Goal: Information Seeking & Learning: Learn about a topic

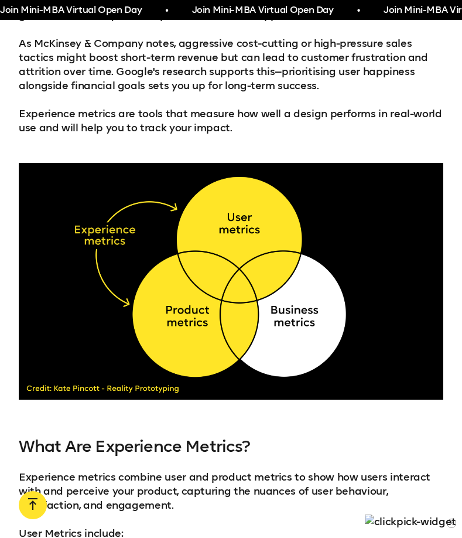
scroll to position [1183, 0]
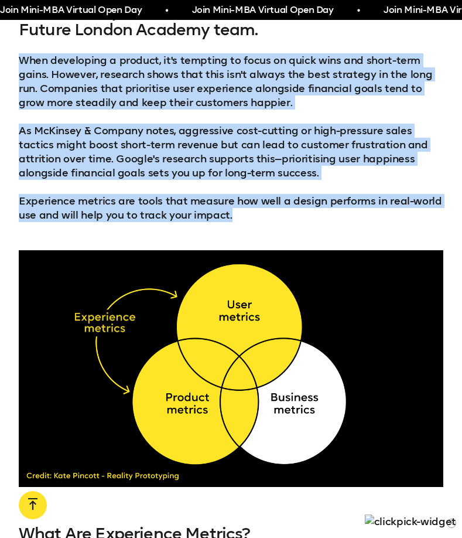
drag, startPoint x: 271, startPoint y: 216, endPoint x: 13, endPoint y: 65, distance: 298.7
click at [13, 65] on div ""Every company needs to get closer to real world outcomes based on user behavio…" at bounding box center [231, 93] width 462 height 258
copy div "When developing a product, it's tempting to focus on quick wins and short-term …"
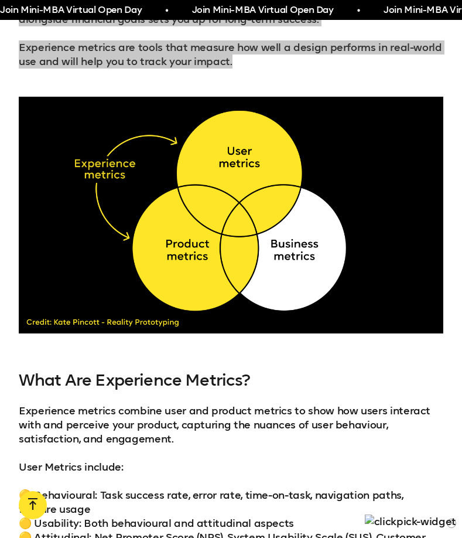
scroll to position [1341, 0]
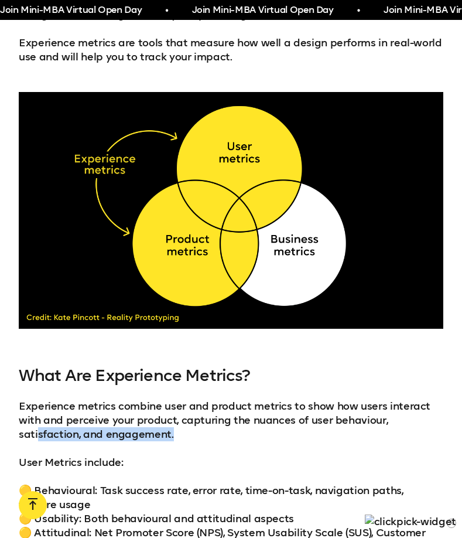
drag, startPoint x: 209, startPoint y: 440, endPoint x: 25, endPoint y: 415, distance: 185.6
click at [35, 424] on p "Experience metrics combine user and product metrics to show how users interact …" at bounding box center [231, 420] width 425 height 42
click at [19, 402] on p "Experience metrics combine user and product metrics to show how users interact …" at bounding box center [231, 420] width 425 height 42
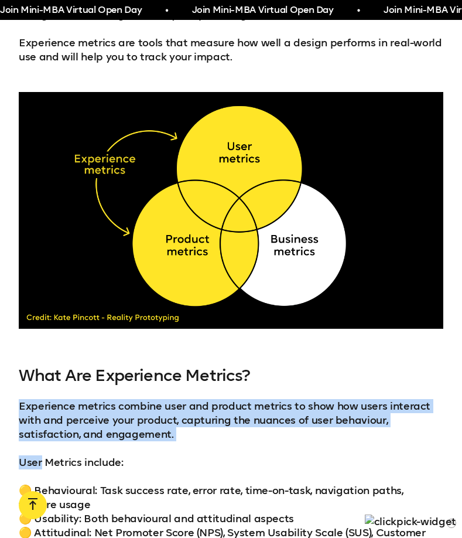
drag, startPoint x: 19, startPoint y: 401, endPoint x: 192, endPoint y: 446, distance: 178.4
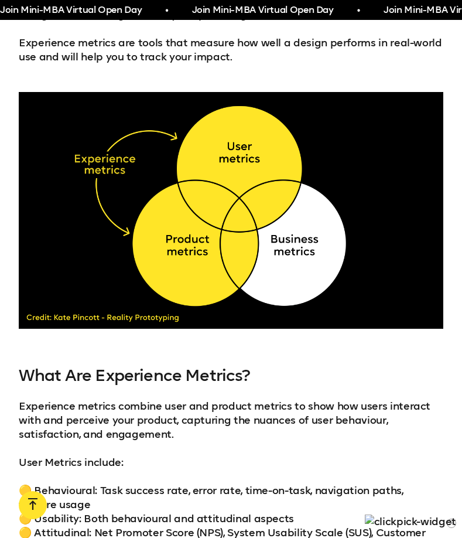
click at [185, 426] on p "Experience metrics combine user and product metrics to show how users interact …" at bounding box center [231, 420] width 425 height 42
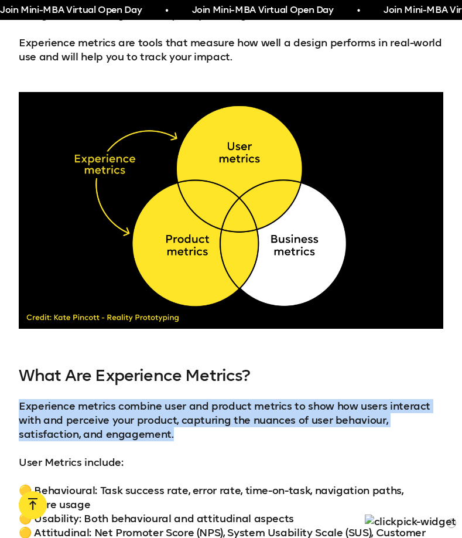
drag, startPoint x: 183, startPoint y: 436, endPoint x: 12, endPoint y: 405, distance: 173.7
copy p "Experience metrics combine user and product metrics to show how users interact …"
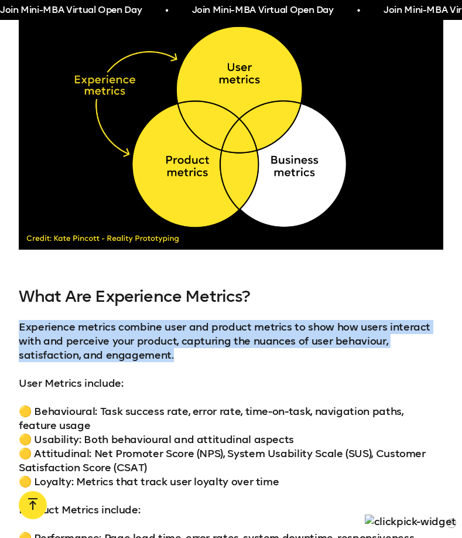
scroll to position [1420, 0]
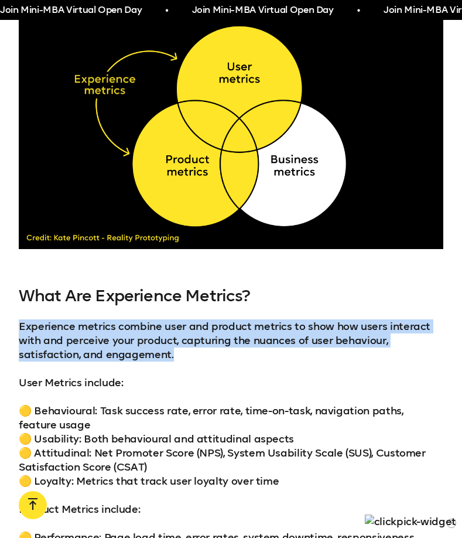
click at [28, 393] on div "What Are Experience Metrics? Experience metrics combine user and product metric…" at bounding box center [231, 492] width 425 height 412
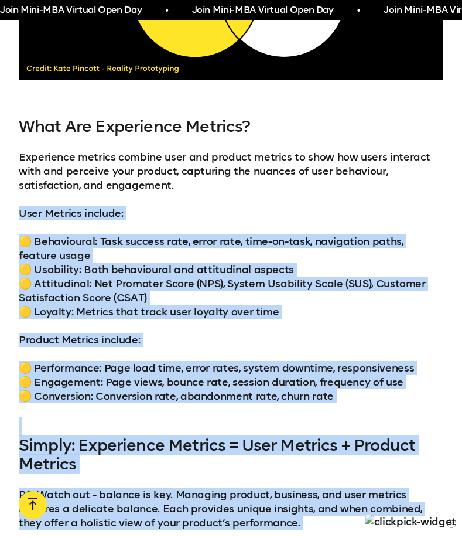
scroll to position [1594, 0]
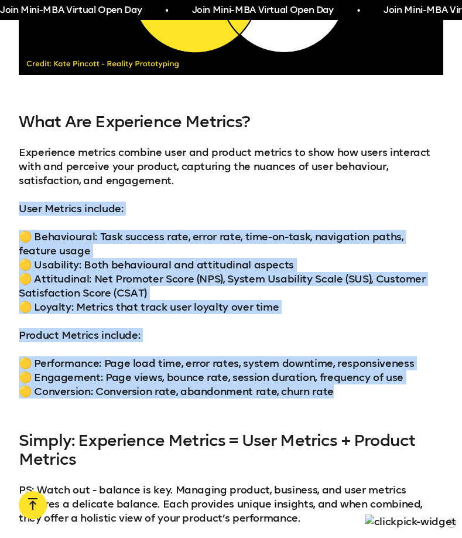
drag, startPoint x: 19, startPoint y: 380, endPoint x: 343, endPoint y: 394, distance: 324.8
click at [343, 394] on div "What Are Experience Metrics? Experience metrics combine user and product metric…" at bounding box center [231, 318] width 425 height 412
copy div "User Metrics include: 🟡 Behavioural: Task success rate, error rate, time-on-tas…"
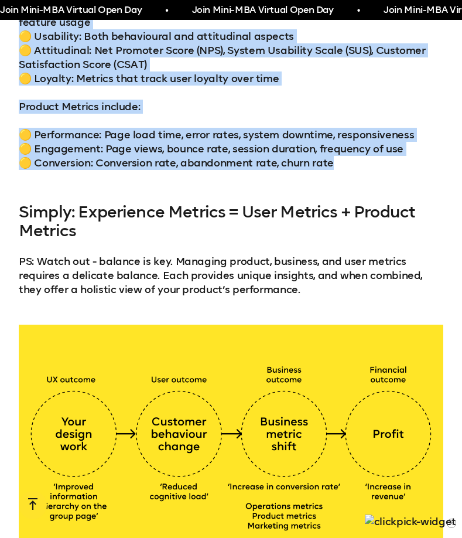
scroll to position [1833, 0]
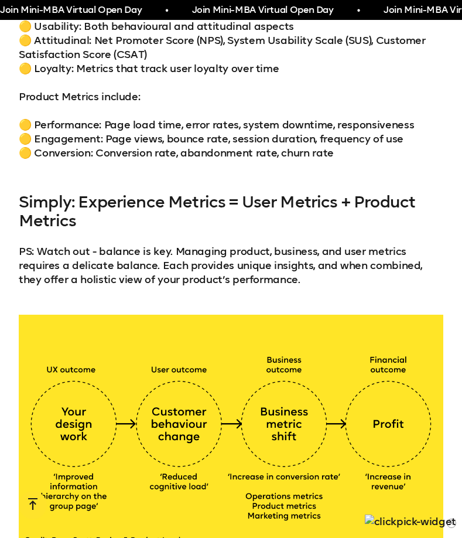
click at [78, 206] on h3 "Simply: Experience Metrics = User Metrics + Product Metrics" at bounding box center [231, 211] width 425 height 37
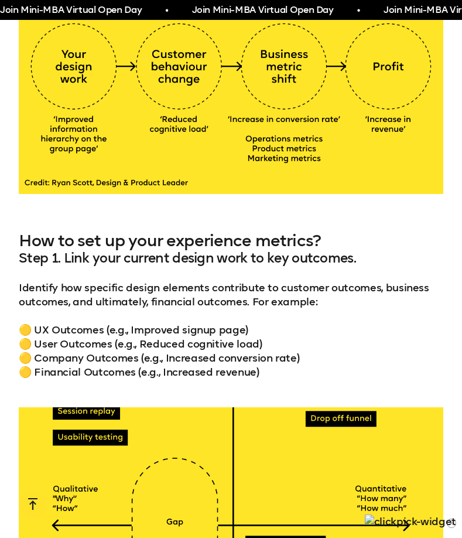
scroll to position [2250, 0]
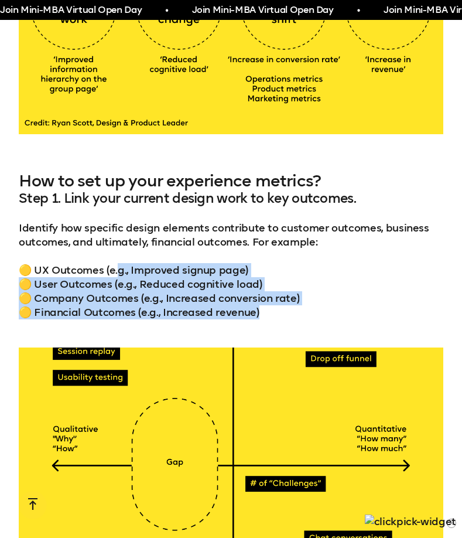
drag, startPoint x: 273, startPoint y: 309, endPoint x: 115, endPoint y: 264, distance: 164.4
click at [115, 264] on p "🟡 UX Outcomes (e.g., Improved signup page) 🟡 User Outcomes (e.g., Reduced cogni…" at bounding box center [231, 291] width 425 height 56
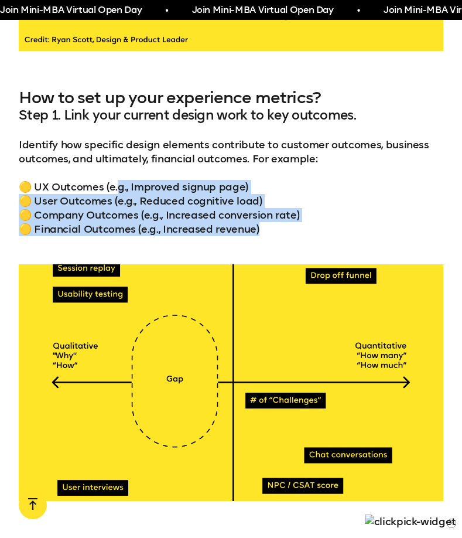
scroll to position [2334, 0]
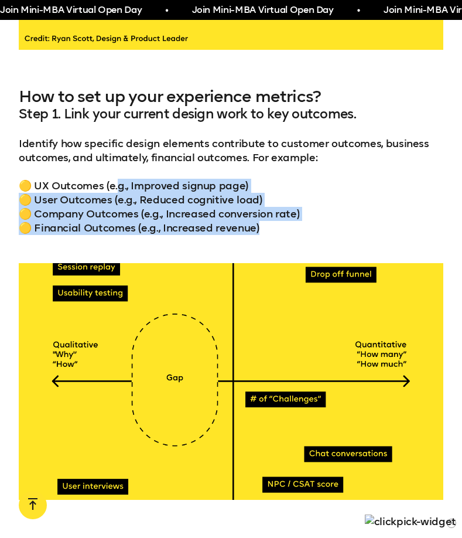
click at [197, 211] on p "🟡 UX Outcomes (e.g., Improved signup page) 🟡 User Outcomes (e.g., Reduced cogni…" at bounding box center [231, 207] width 425 height 56
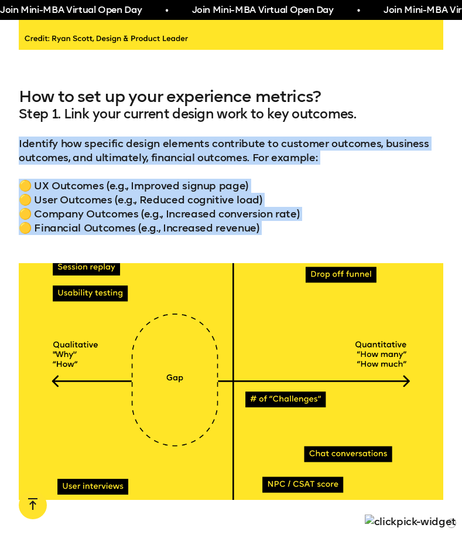
drag, startPoint x: 282, startPoint y: 235, endPoint x: 18, endPoint y: 146, distance: 279.5
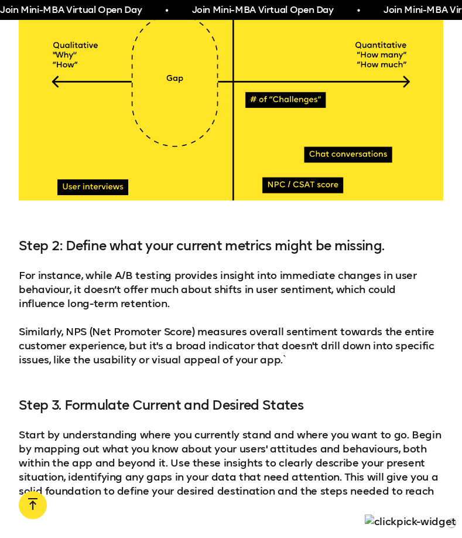
scroll to position [2634, 0]
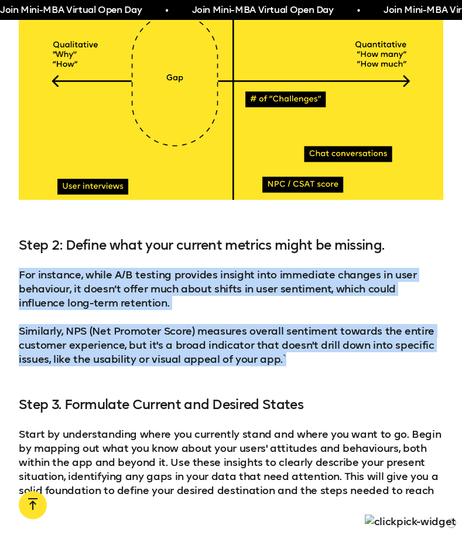
drag, startPoint x: 287, startPoint y: 358, endPoint x: 13, endPoint y: 279, distance: 284.7
click at [13, 279] on div "Step 2: Define what your current metrics might be missing. For instance, while …" at bounding box center [231, 374] width 462 height 274
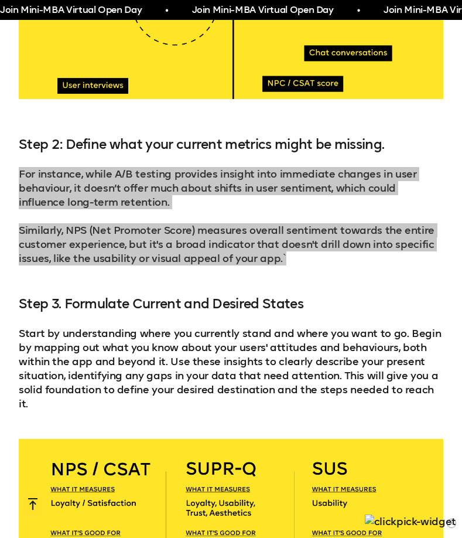
scroll to position [2859, 0]
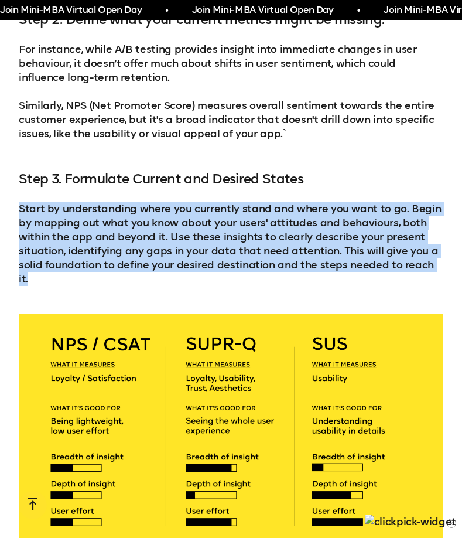
drag, startPoint x: 447, startPoint y: 267, endPoint x: 18, endPoint y: 206, distance: 433.7
click at [18, 206] on div "Step 2: Define what your current metrics might be missing. For instance, while …" at bounding box center [231, 149] width 462 height 274
copy p "Start by understanding where you currently stand and where you want to go. Begi…"
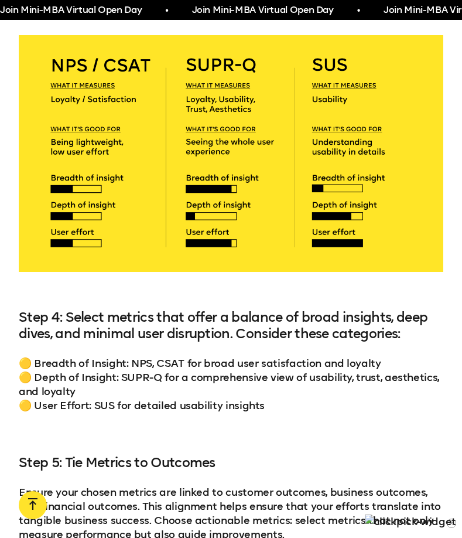
scroll to position [3221, 0]
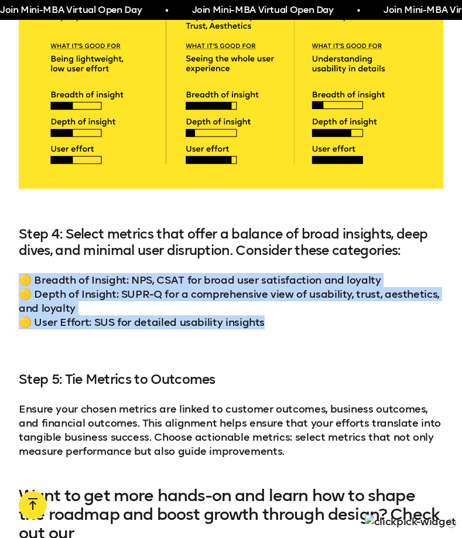
drag, startPoint x: 272, startPoint y: 307, endPoint x: 25, endPoint y: 248, distance: 254.0
click at [25, 248] on div "Step 4: Select metrics that offer a balance of broad insights, deep dives, and …" at bounding box center [231, 342] width 425 height 232
copy p "🟡 Breadth of Insight: NPS, CSAT for broad user satisfaction and loyalty 🟡 Depth…"
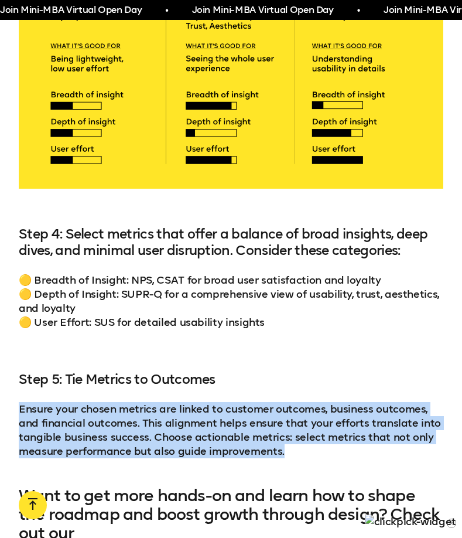
drag, startPoint x: 260, startPoint y: 435, endPoint x: 4, endPoint y: 399, distance: 258.4
click at [4, 399] on div "Step 4: Select metrics that offer a balance of broad insights, deep dives, and …" at bounding box center [231, 342] width 462 height 232
copy p "Ensure your chosen metrics are linked to customer outcomes, business outcomes, …"
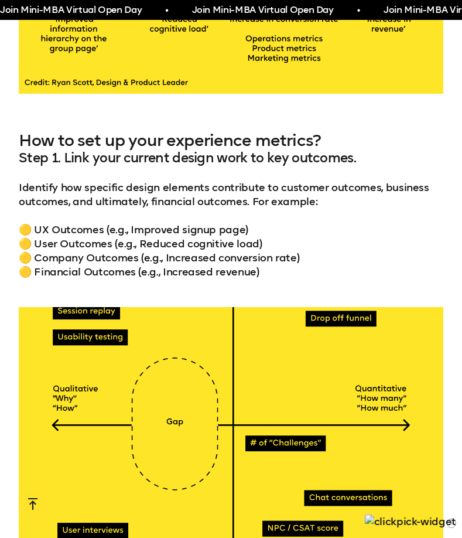
scroll to position [2211, 0]
